Goal: Task Accomplishment & Management: Manage account settings

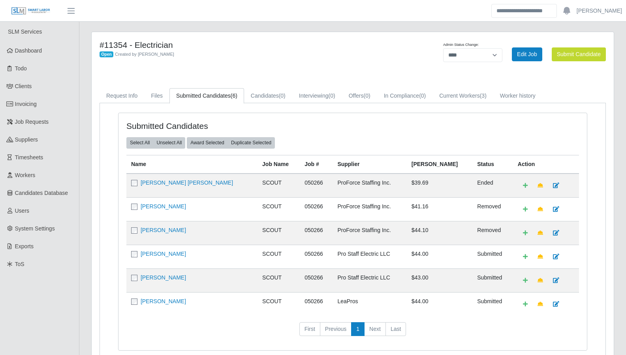
select select "****"
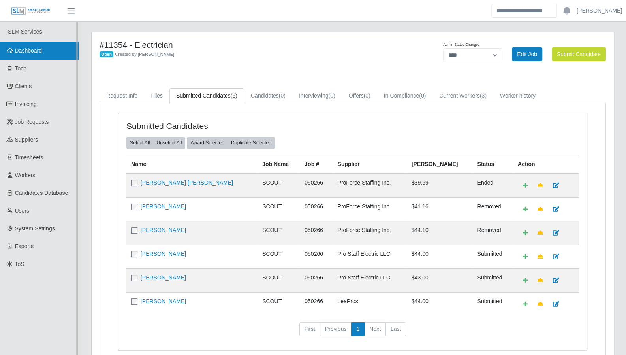
click at [25, 47] on span "Dashboard" at bounding box center [28, 50] width 27 height 6
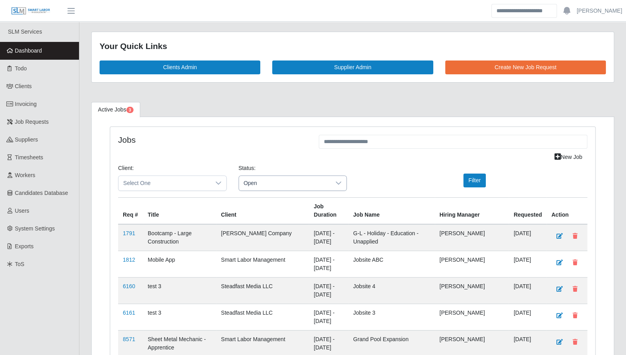
click at [285, 184] on span "Open" at bounding box center [285, 183] width 92 height 15
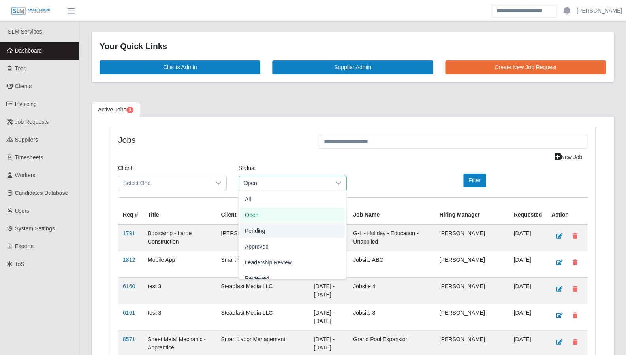
click at [279, 229] on li "Pending" at bounding box center [292, 230] width 105 height 15
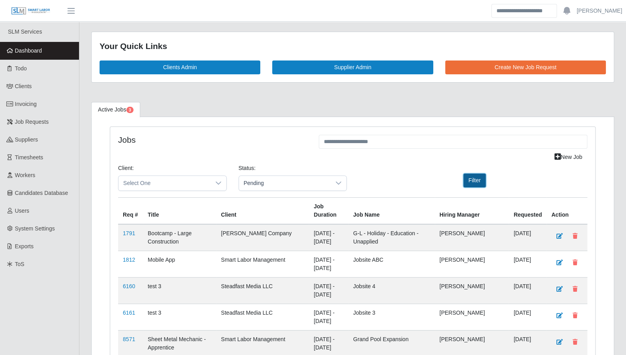
click at [465, 181] on button "Filter" at bounding box center [474, 180] width 23 height 14
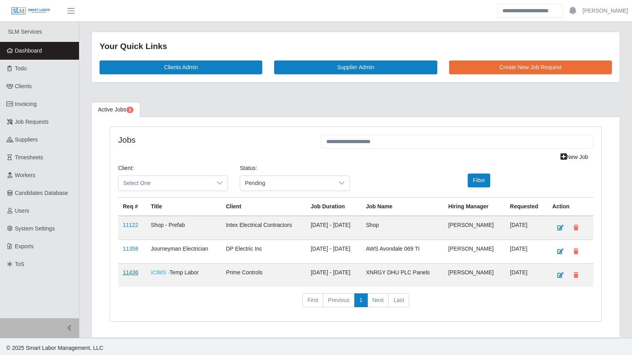
click at [132, 269] on link "11436" at bounding box center [130, 272] width 15 height 6
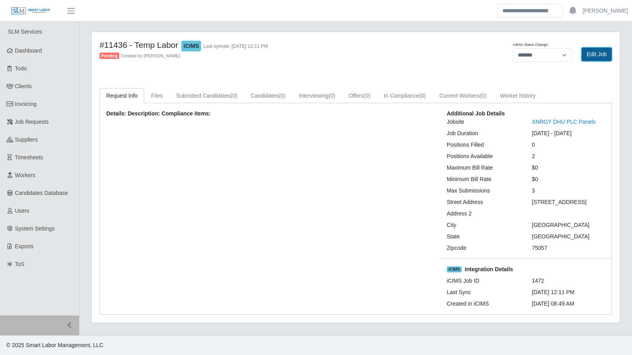
click at [602, 48] on link "Edit Job" at bounding box center [597, 54] width 30 height 14
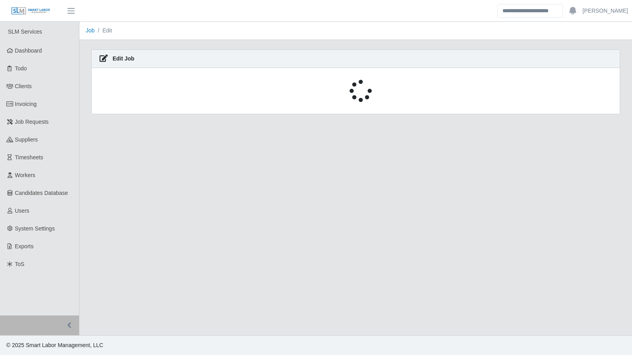
select select "****"
select select
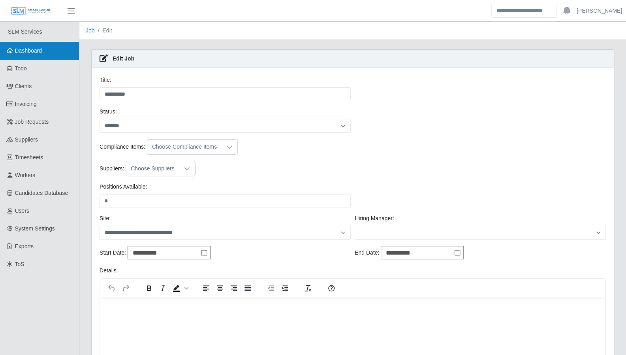
click at [38, 45] on link "Dashboard" at bounding box center [39, 51] width 79 height 18
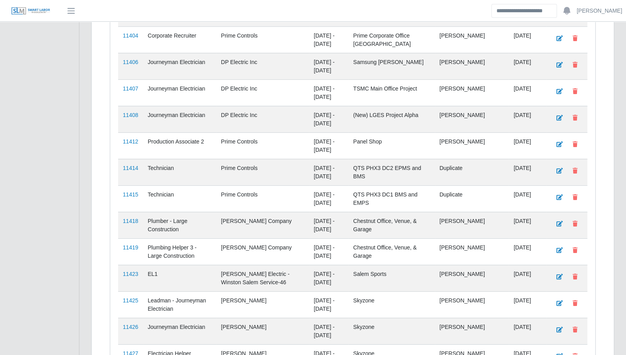
scroll to position [1457, 0]
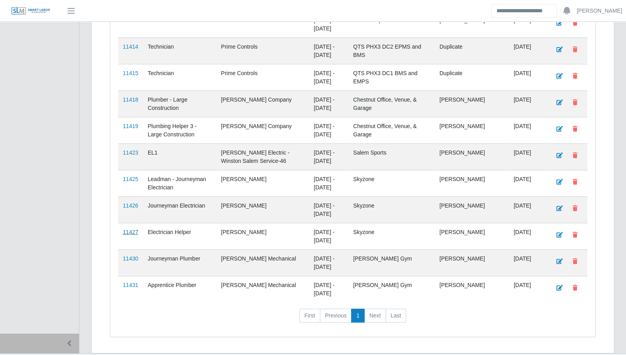
click at [129, 229] on link "11427" at bounding box center [130, 232] width 15 height 6
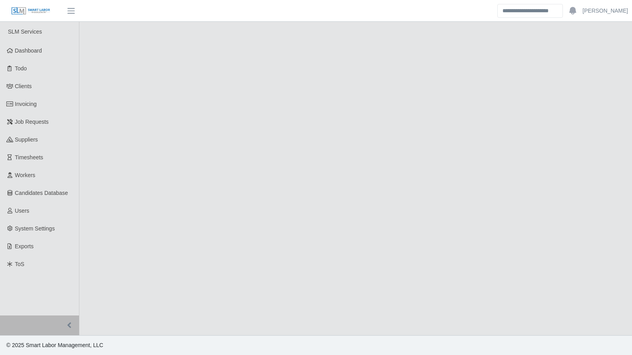
select select "****"
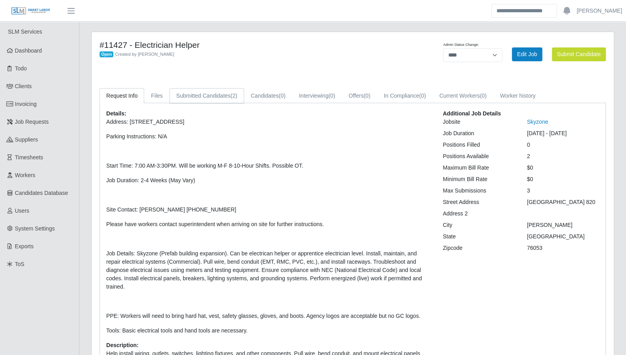
click at [223, 96] on link "Submitted Candidates (2)" at bounding box center [206, 95] width 75 height 15
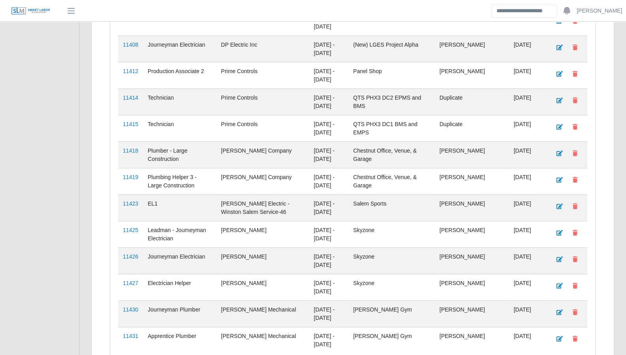
scroll to position [1457, 0]
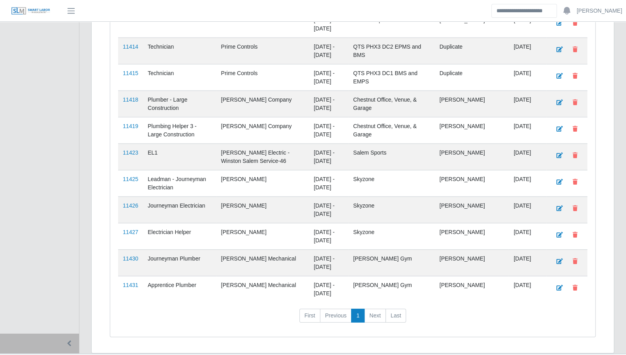
click at [136, 196] on td "11426" at bounding box center [130, 209] width 25 height 26
click at [134, 202] on link "11426" at bounding box center [130, 205] width 15 height 6
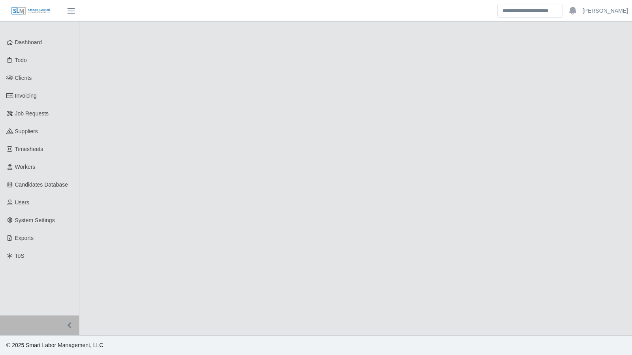
select select "****"
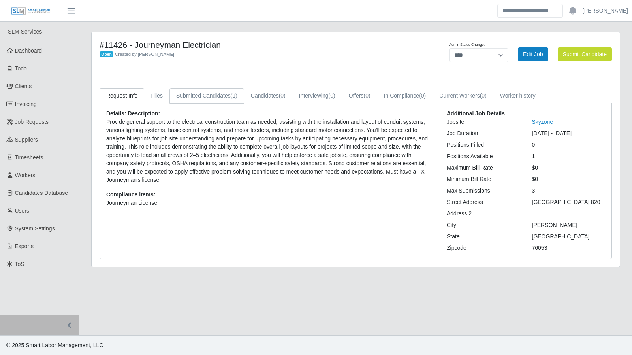
click at [214, 96] on link "Submitted Candidates (1)" at bounding box center [206, 95] width 75 height 15
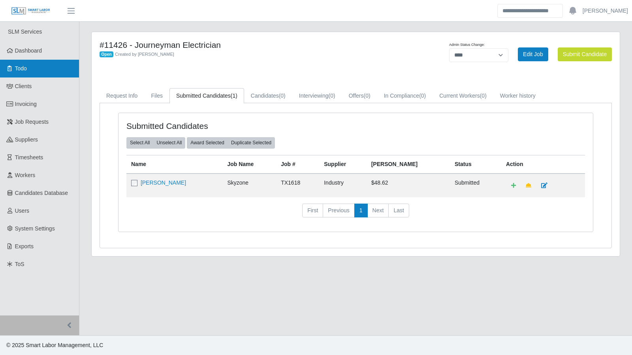
click at [39, 72] on link "Todo" at bounding box center [39, 69] width 79 height 18
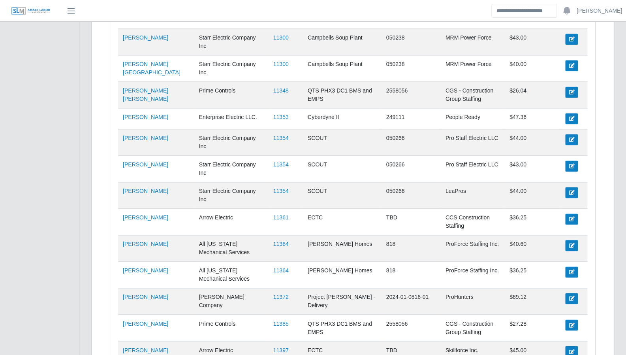
scroll to position [612, 0]
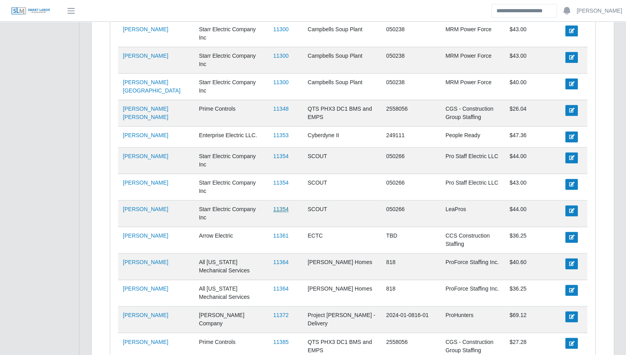
click at [273, 206] on link "11354" at bounding box center [280, 209] width 15 height 6
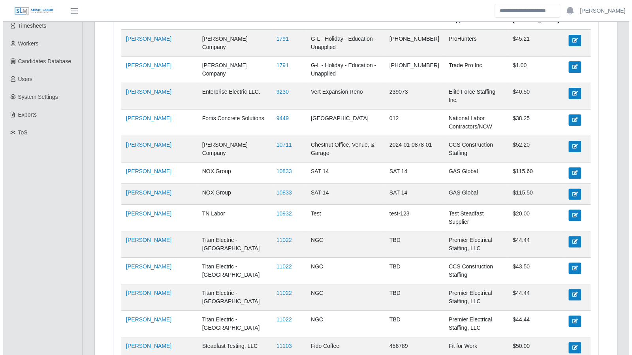
scroll to position [0, 0]
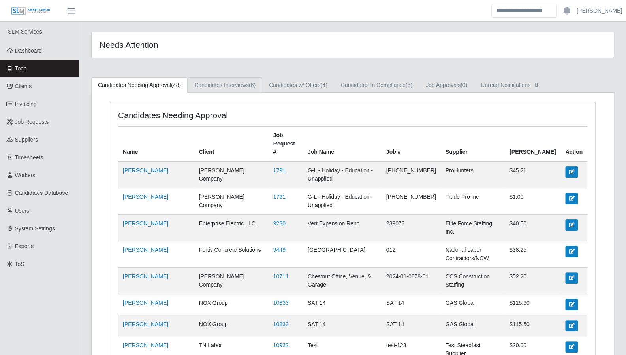
click at [224, 88] on link "Candidates Interviews (6)" at bounding box center [225, 84] width 75 height 15
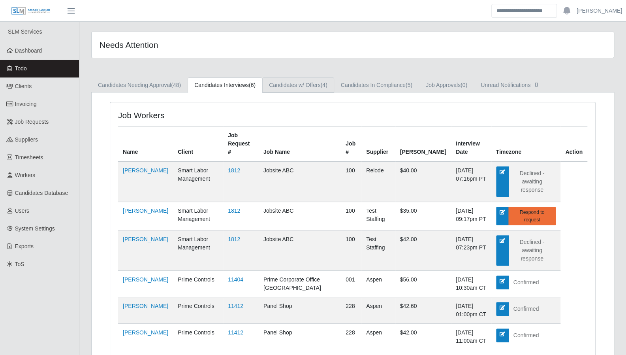
click at [281, 87] on link "Candidates w/ Offers (4)" at bounding box center [298, 84] width 72 height 15
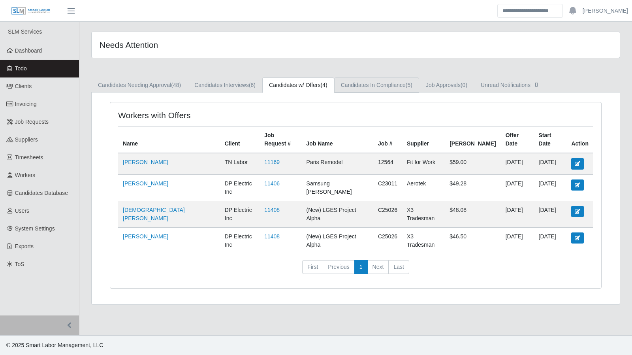
click at [355, 90] on link "Candidates In Compliance (5)" at bounding box center [376, 84] width 85 height 15
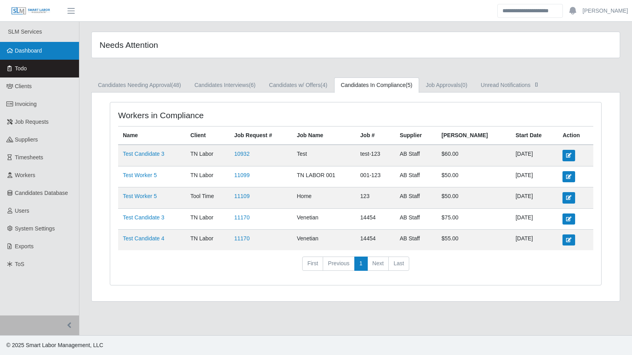
click at [32, 51] on span "Dashboard" at bounding box center [28, 50] width 27 height 6
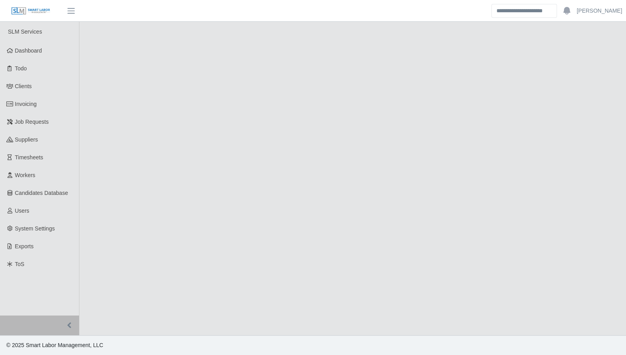
select select "****"
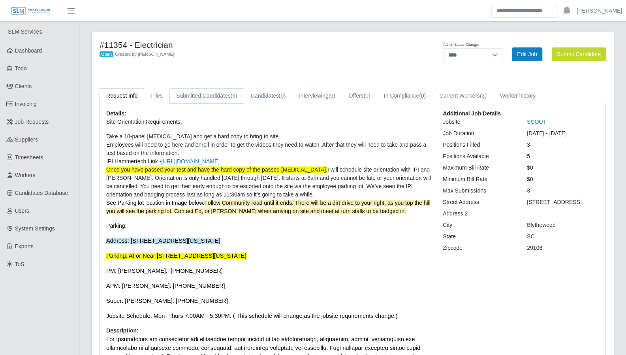
click at [227, 96] on link "Submitted Candidates (6)" at bounding box center [206, 95] width 75 height 15
